Goal: Check status: Check status

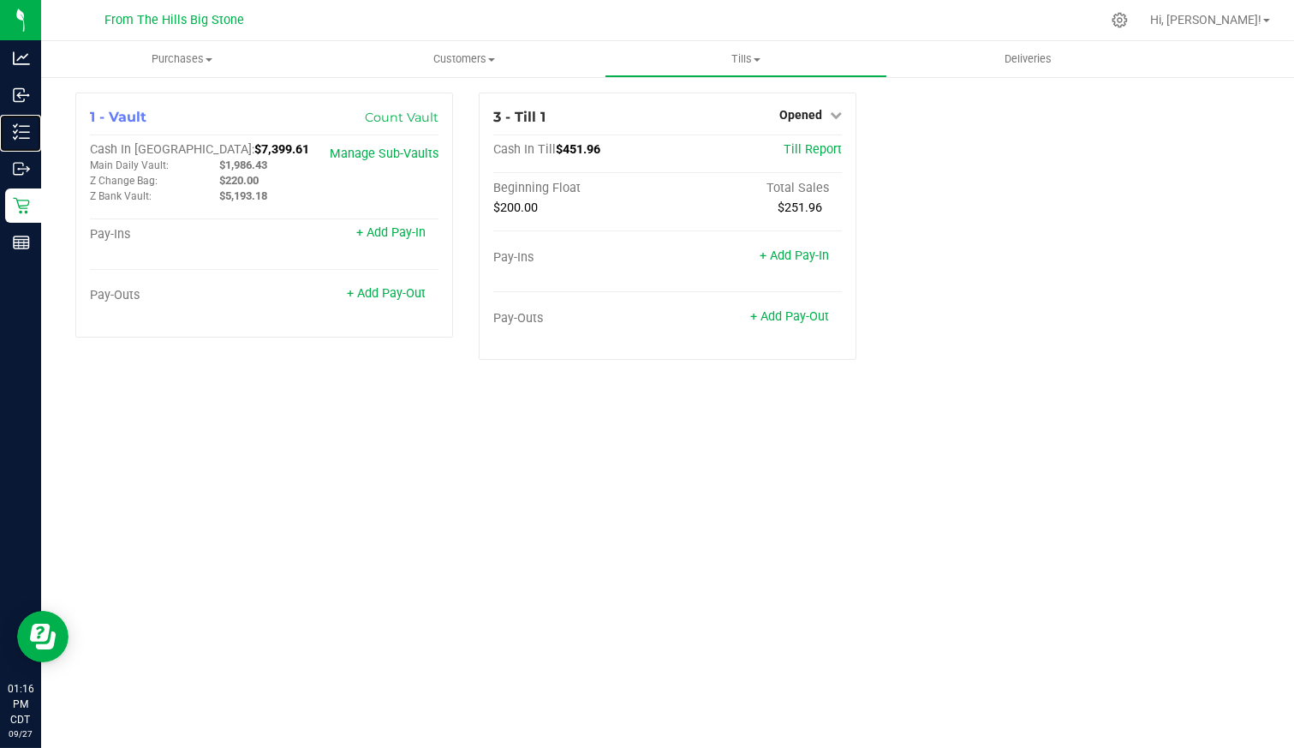
click at [0, 0] on p "Inventory" at bounding box center [0, 0] width 0 height 0
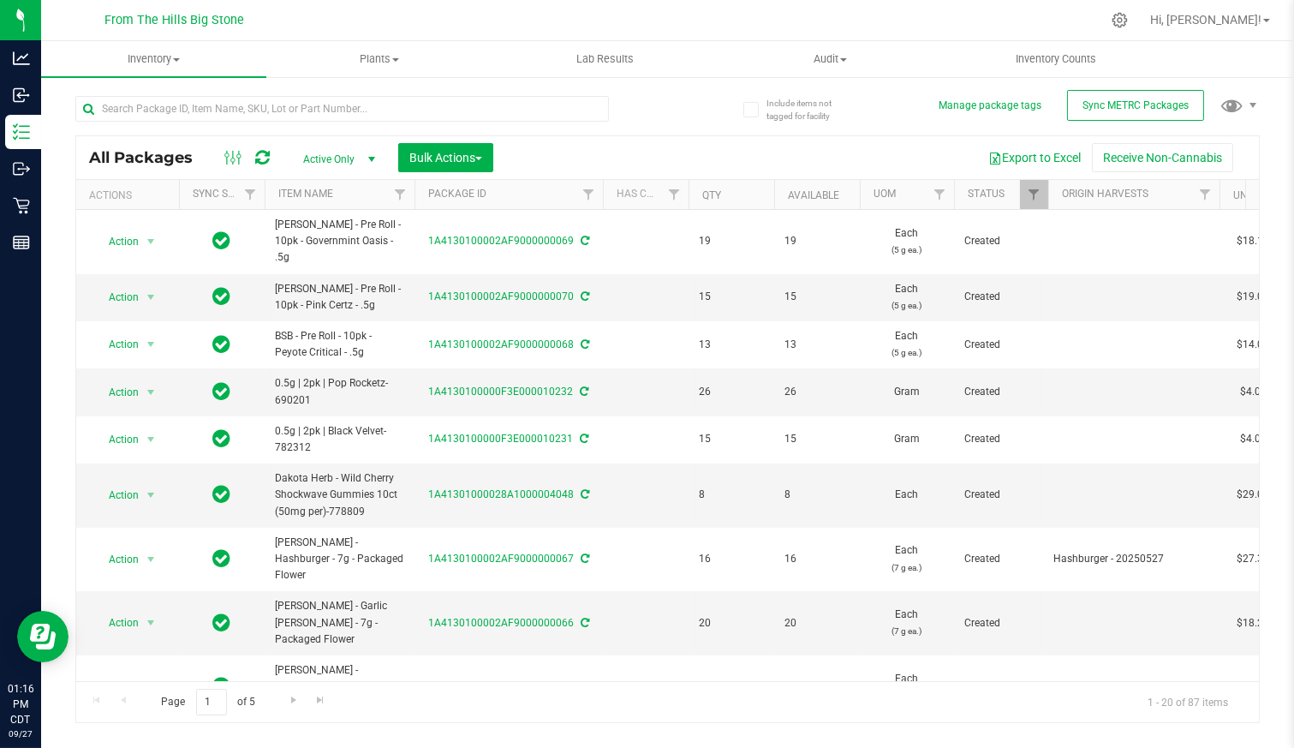
click at [322, 151] on span "Active Only" at bounding box center [336, 159] width 94 height 24
click at [324, 263] on li "All" at bounding box center [335, 264] width 92 height 26
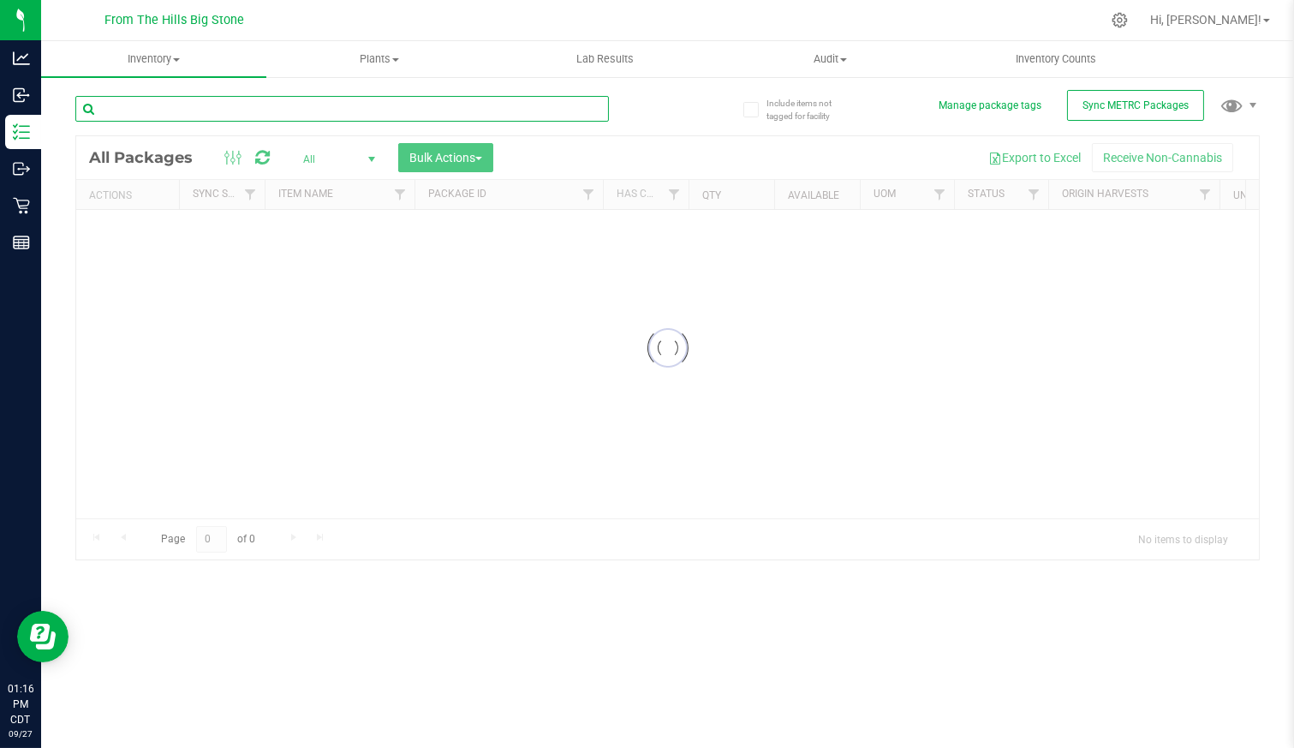
click at [313, 105] on input "text" at bounding box center [342, 109] width 534 height 26
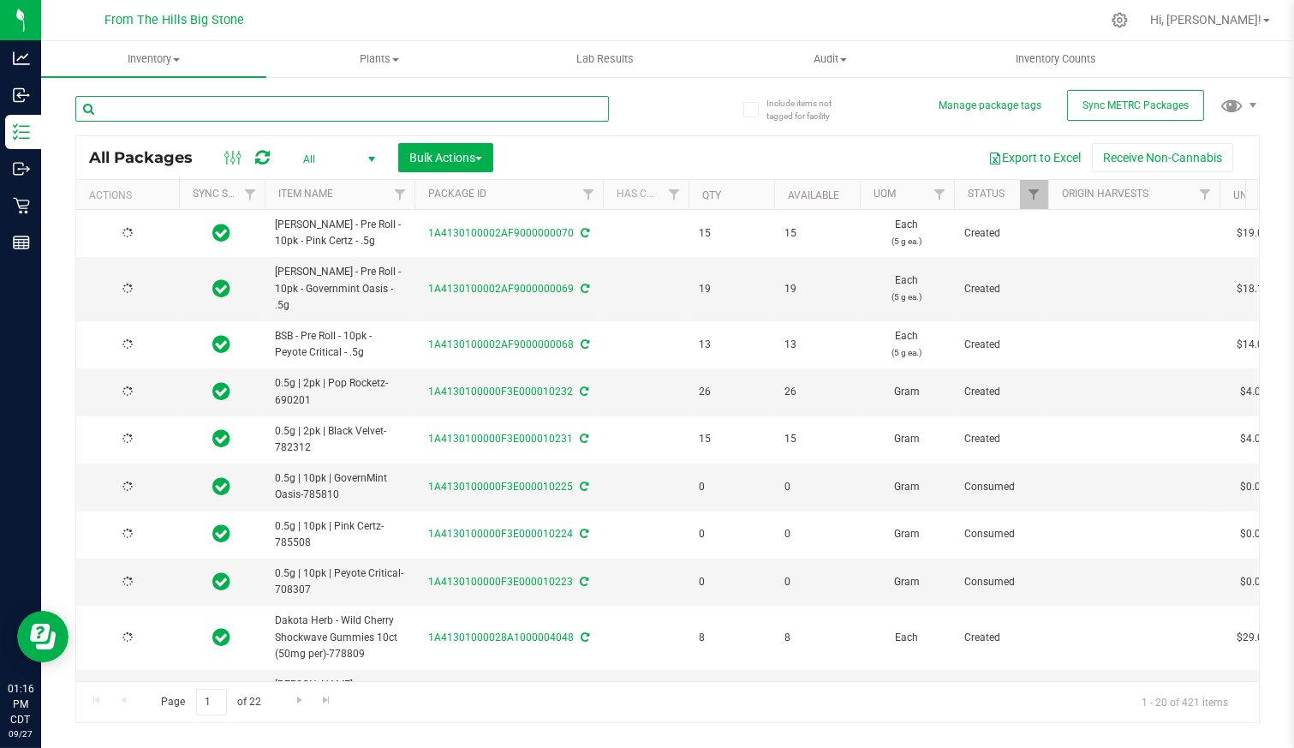
type input "[DATE]"
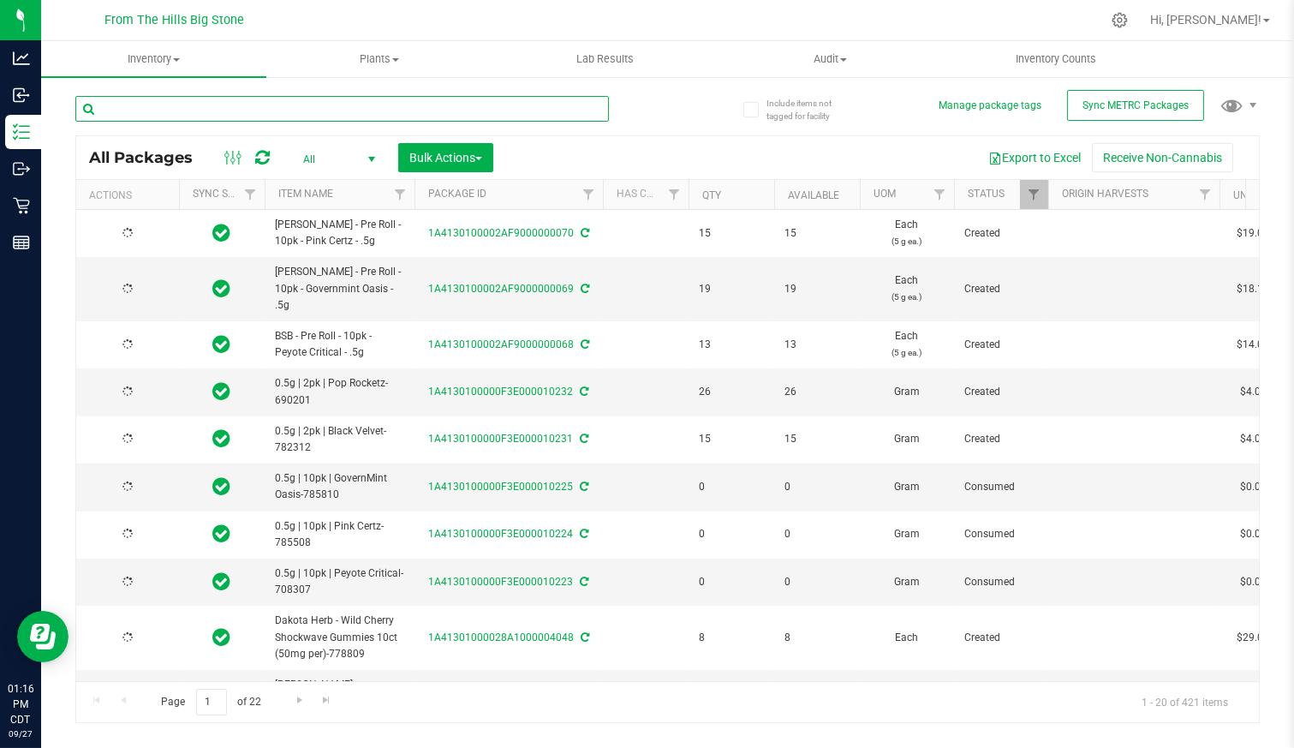
type input "[DATE]"
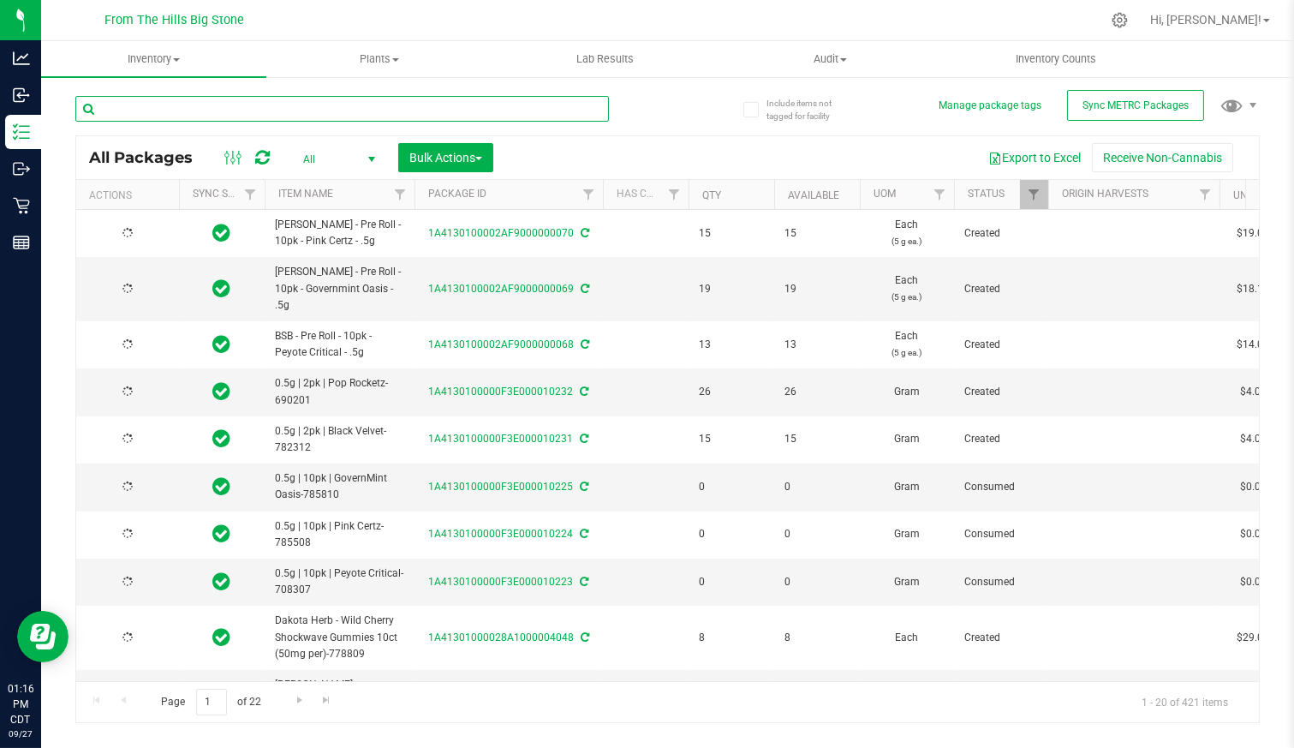
type input "[DATE]"
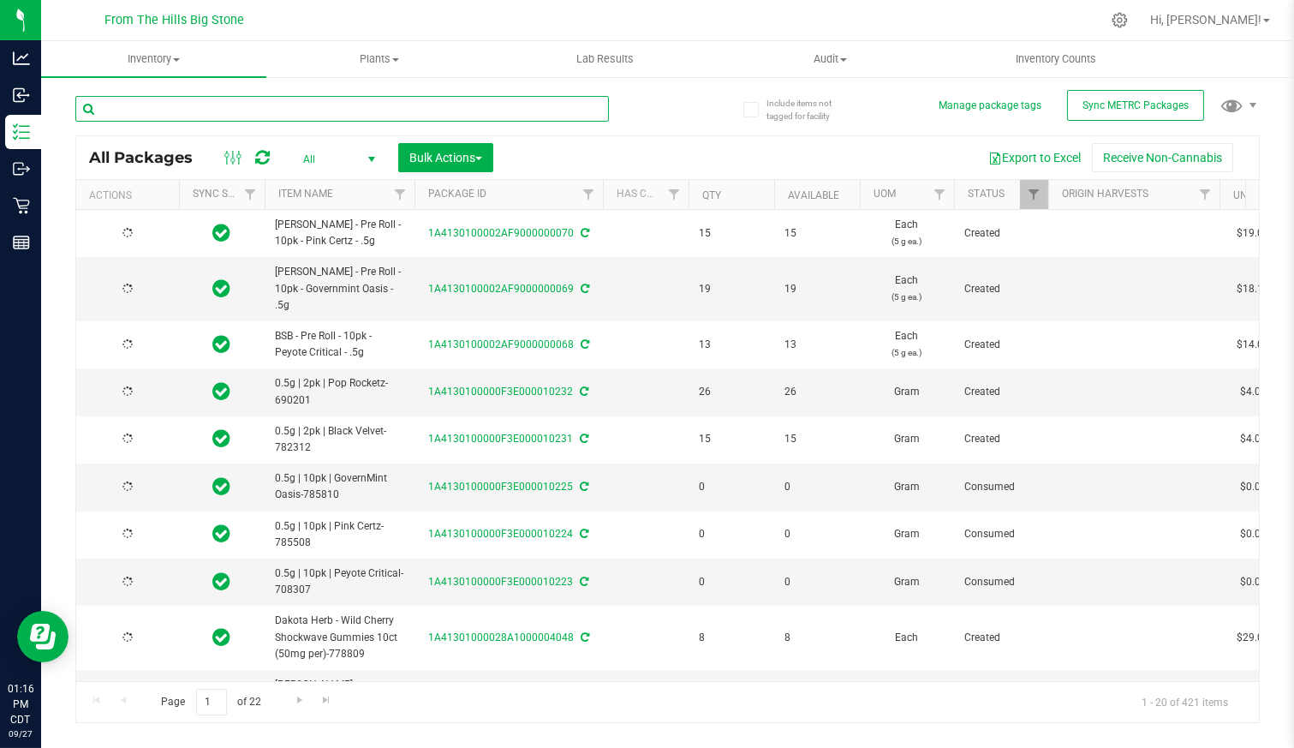
type input "[DATE]"
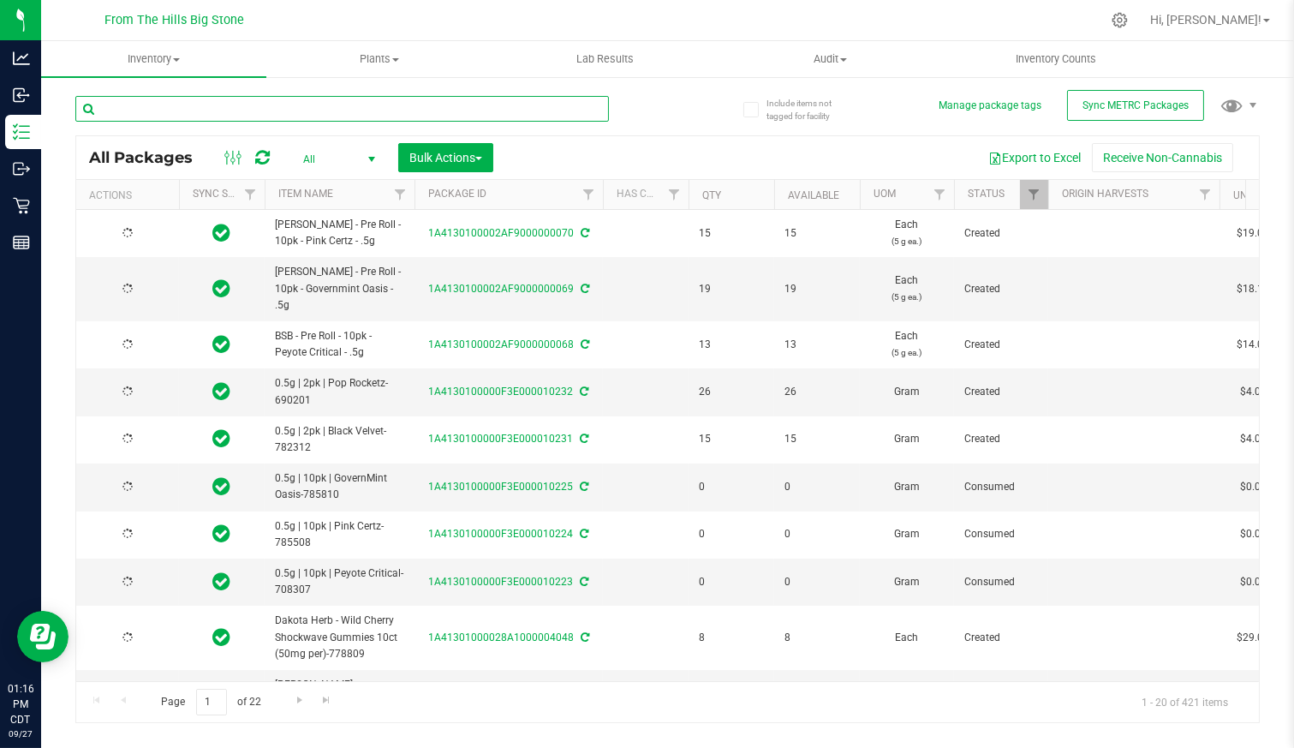
type input "[DATE]"
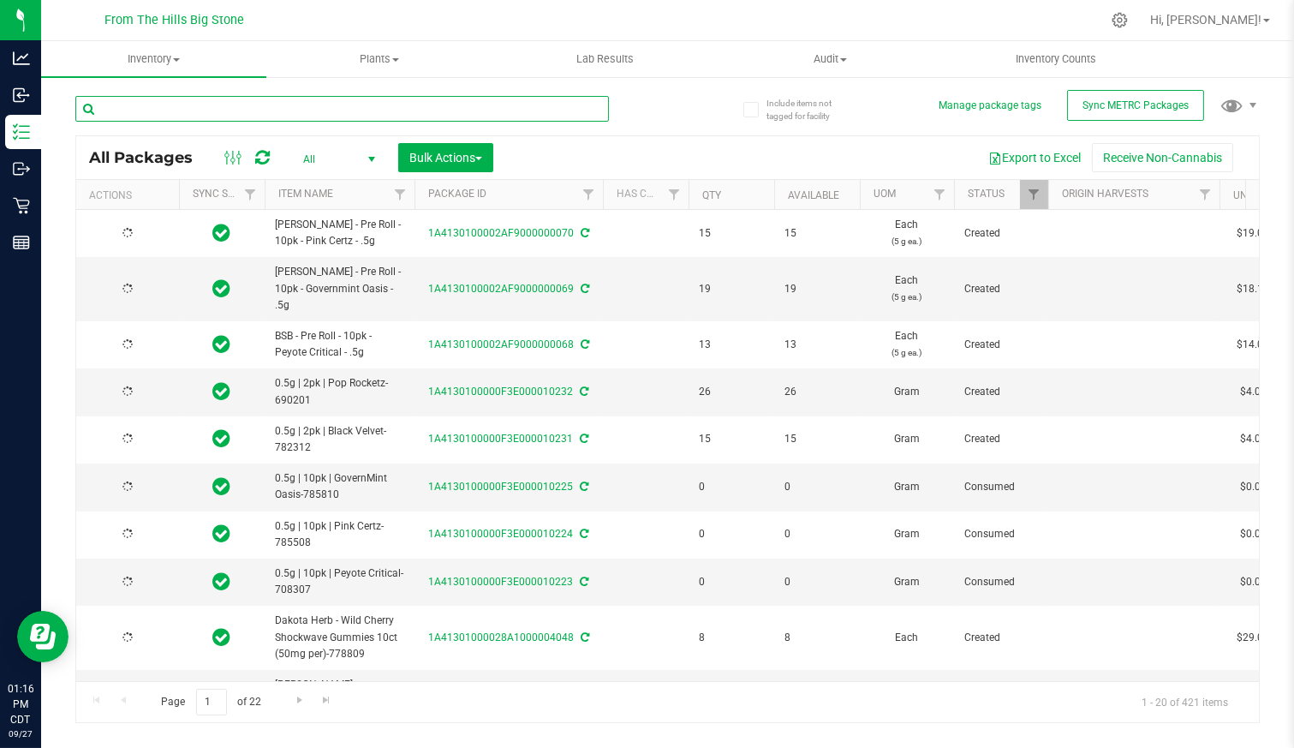
type input "[DATE]"
type input "1A41301000021FE000000928"
